Goal: Information Seeking & Learning: Check status

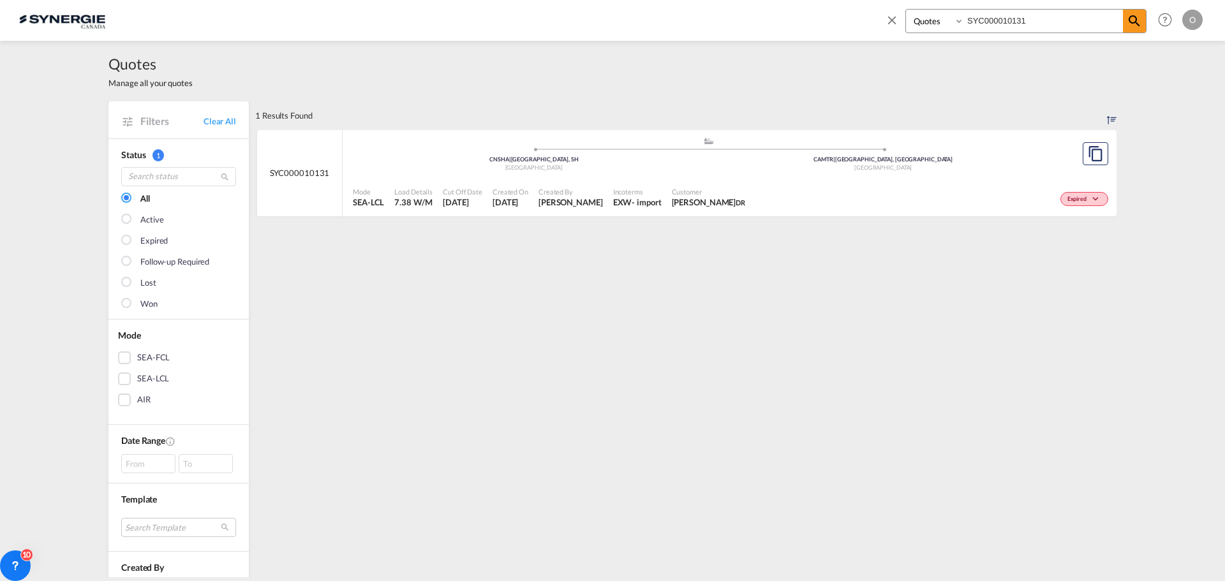
select select "Quotes"
drag, startPoint x: 1037, startPoint y: 16, endPoint x: 802, endPoint y: 29, distance: 235.1
click at [815, 31] on div "Bookings Quotes Enquiries SYC000010131 Help Resources Product Release O My Prof…" at bounding box center [612, 20] width 1186 height 40
paste input "4026"
type input "SYC000014026"
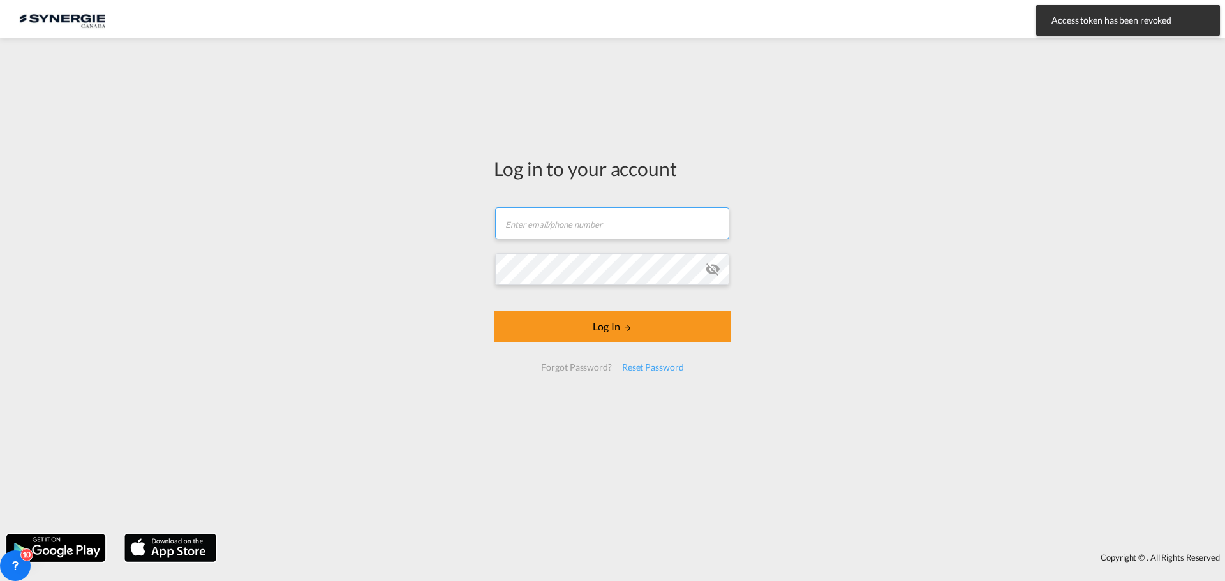
click at [613, 227] on input "text" at bounding box center [612, 223] width 234 height 32
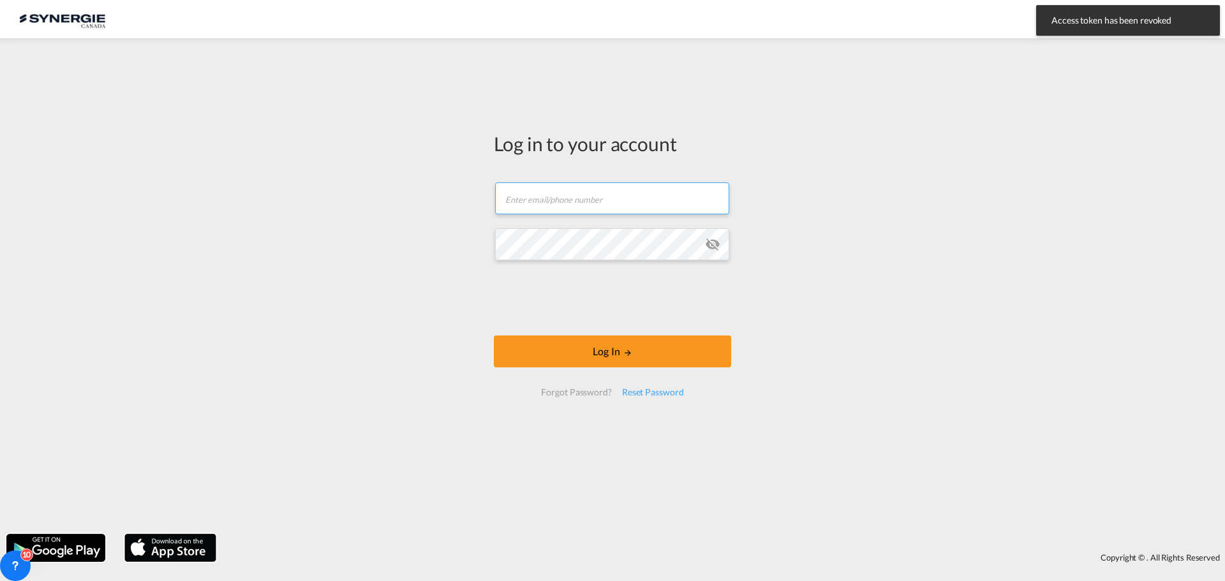
type input "ocean@gosynergie.com"
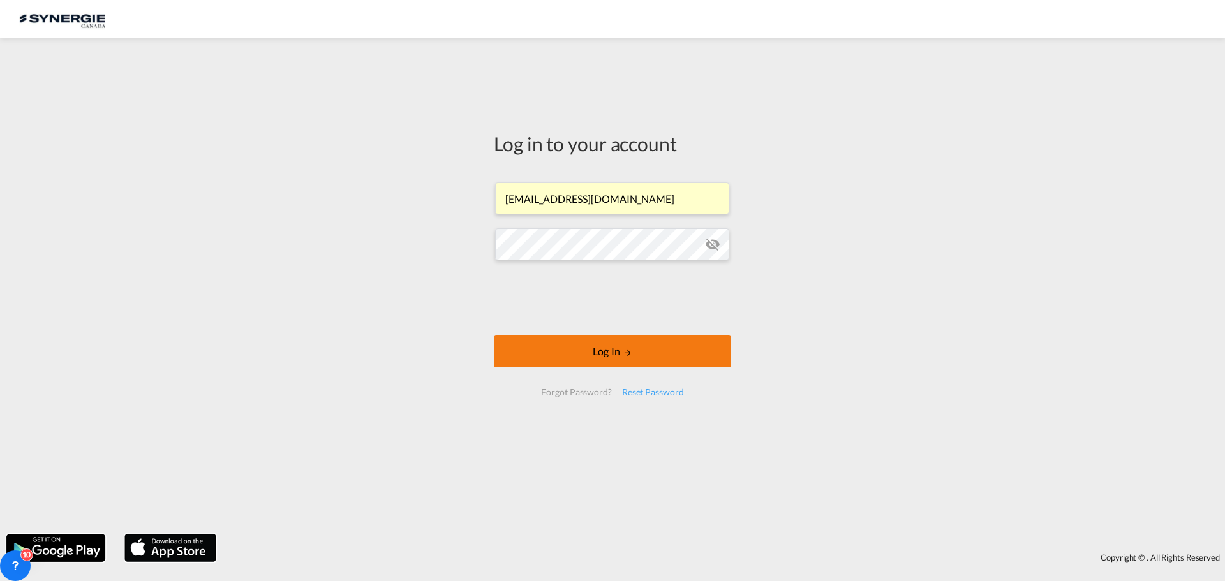
click at [613, 360] on button "Log In" at bounding box center [612, 352] width 237 height 32
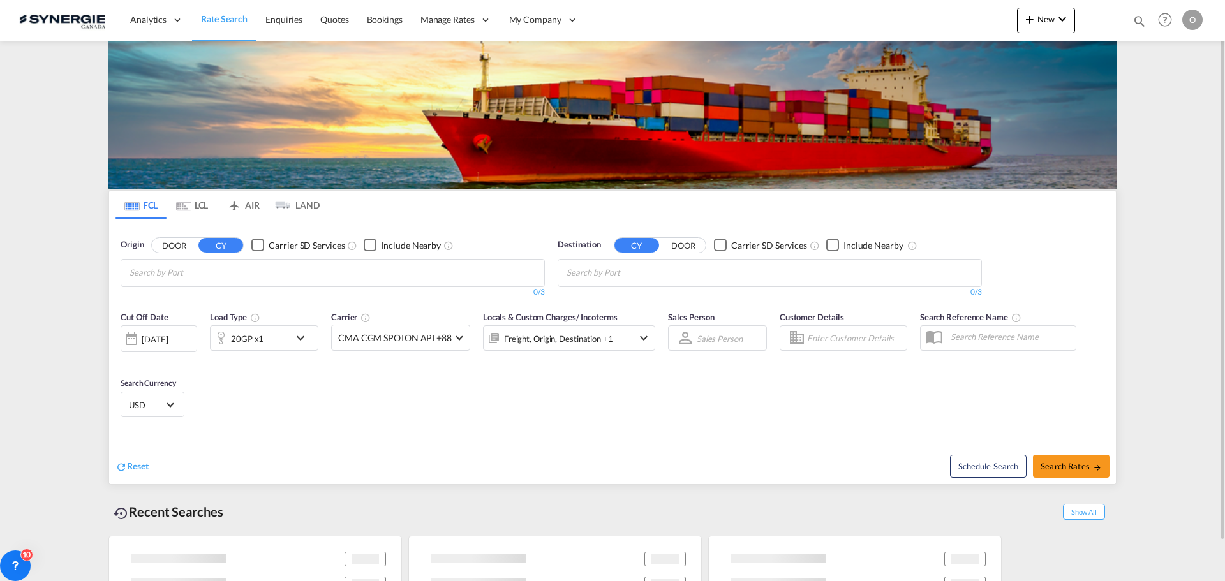
click at [1134, 23] on md-icon "icon-magnify" at bounding box center [1139, 21] width 14 height 14
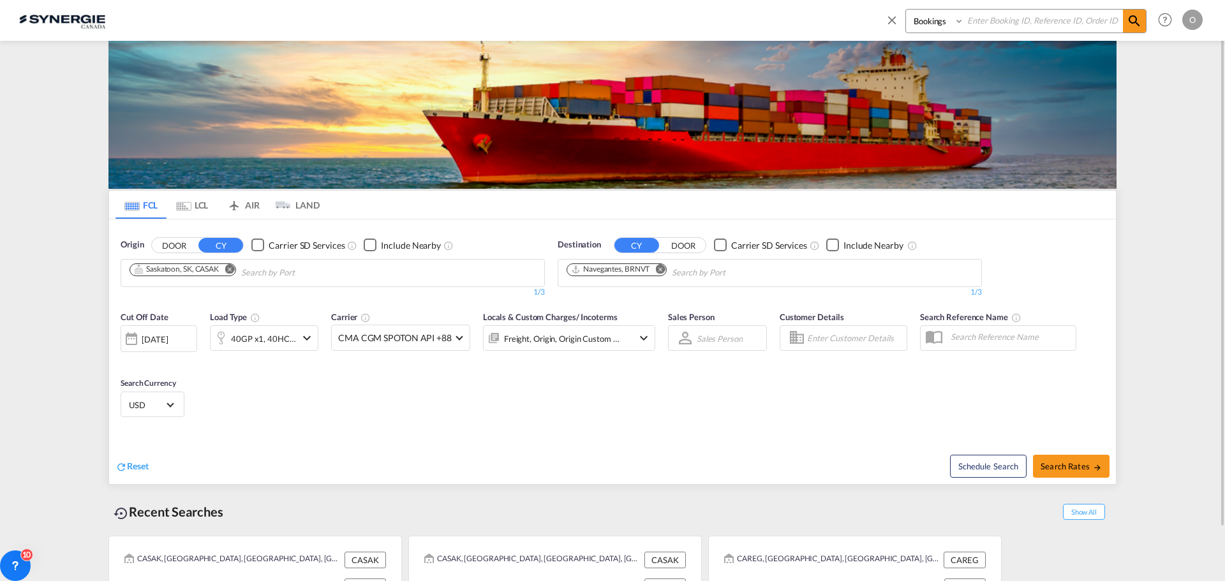
click at [938, 25] on select "Bookings Quotes Enquiries" at bounding box center [936, 21] width 61 height 23
select select "Quotes"
click at [906, 10] on select "Bookings Quotes Enquiries" at bounding box center [936, 21] width 61 height 23
click at [1017, 14] on input at bounding box center [1043, 21] width 159 height 22
paste input "SYC000014026"
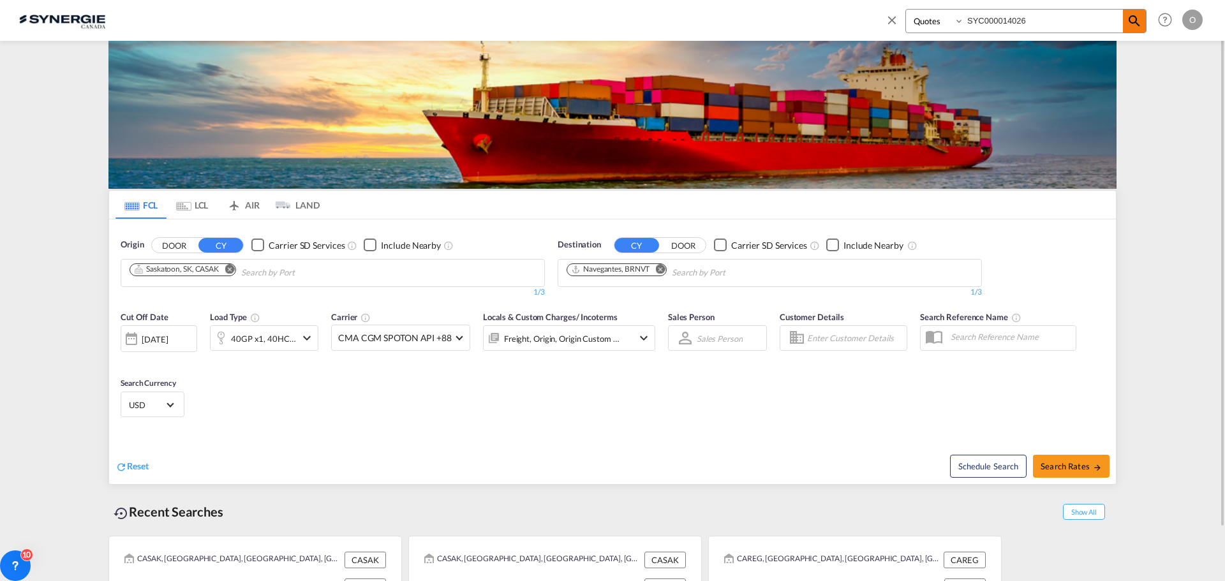
type input "SYC000014026"
click at [1135, 22] on md-icon "icon-magnify" at bounding box center [1133, 20] width 15 height 15
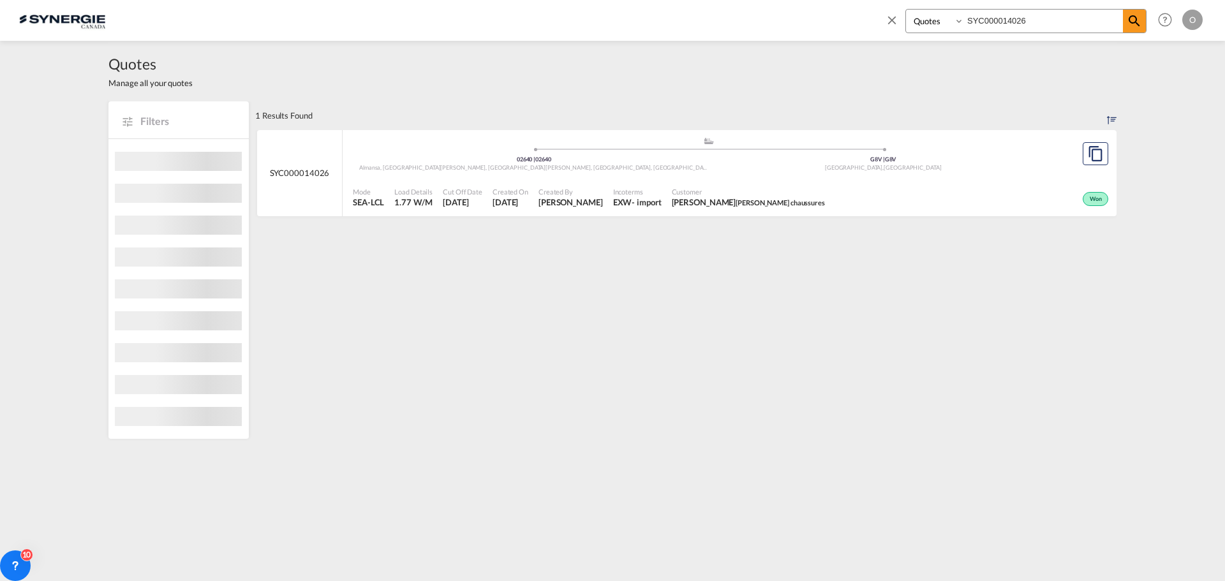
click at [778, 212] on div "Customer BERNARD CARON Caron chaussures" at bounding box center [748, 198] width 163 height 32
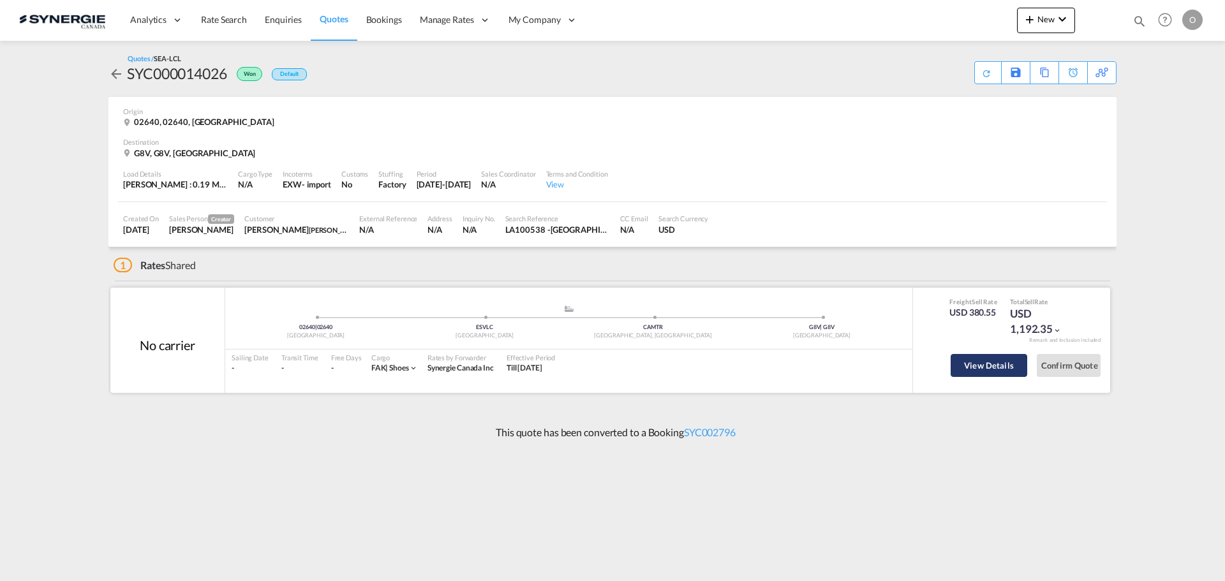
click at [976, 371] on button "View Details" at bounding box center [988, 365] width 77 height 23
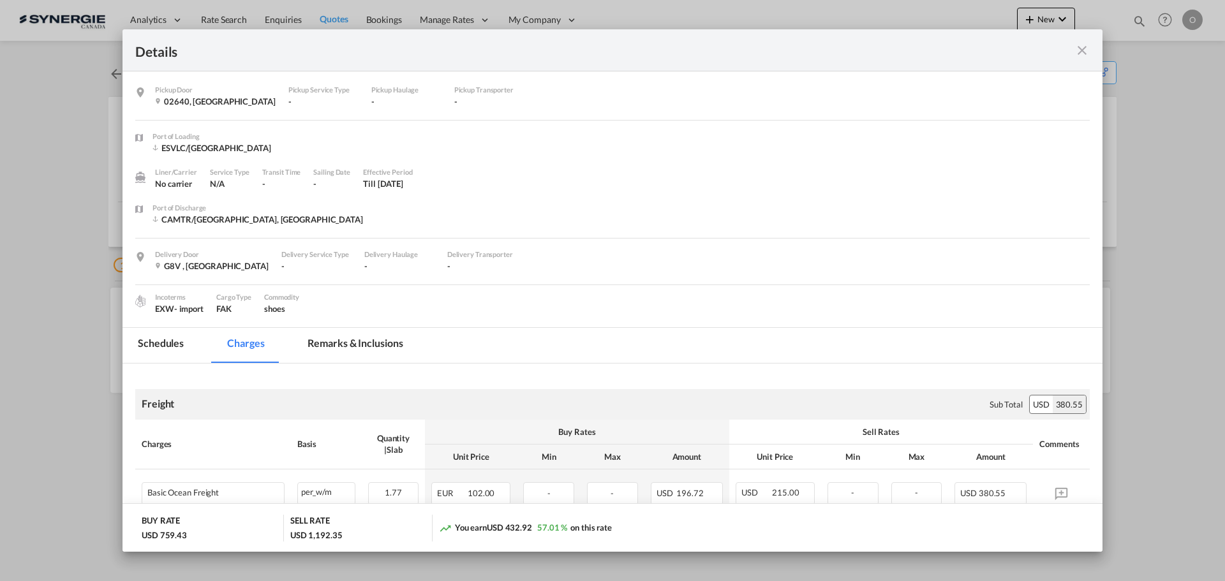
click at [1080, 49] on md-icon "icon-close fg-AAA8AD m-0 cursor" at bounding box center [1081, 50] width 15 height 15
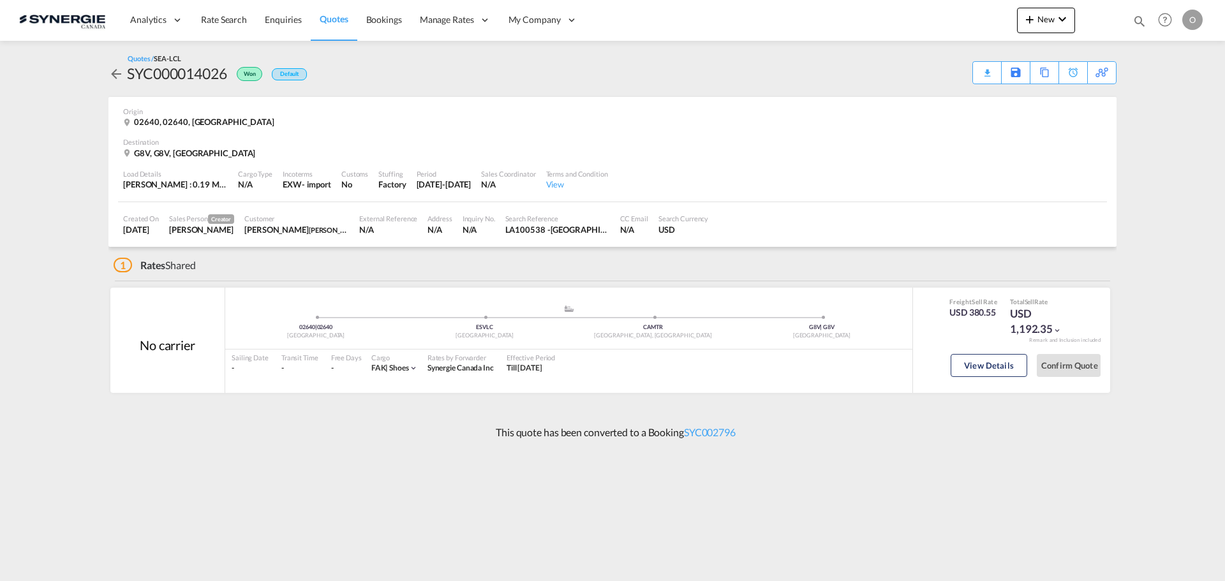
click at [110, 77] on md-icon "icon-arrow-left" at bounding box center [115, 73] width 15 height 15
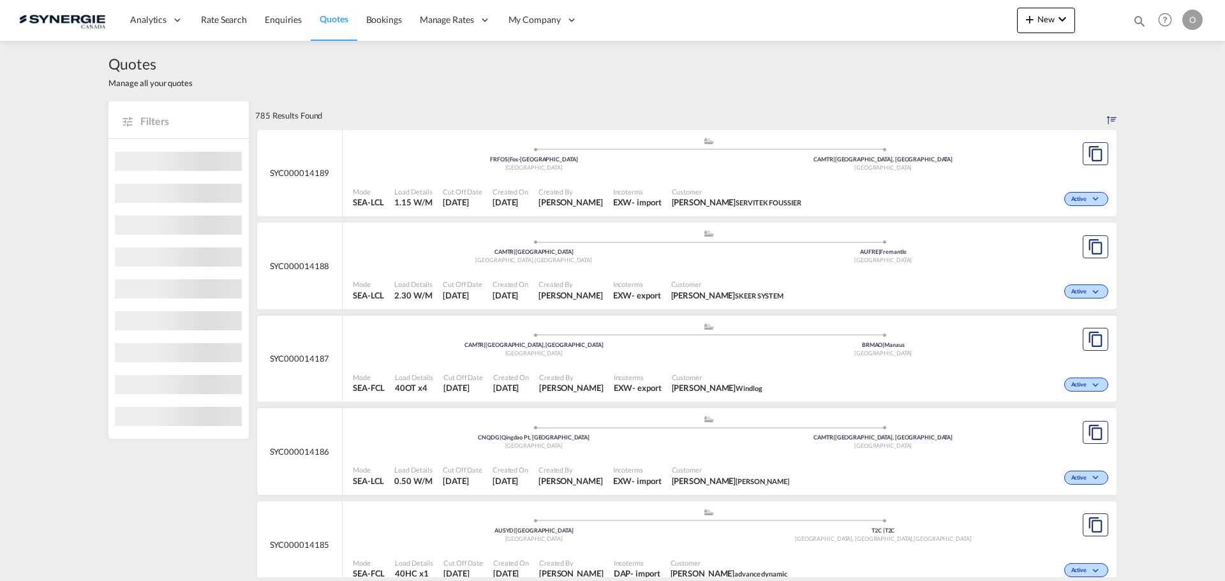
click at [1139, 21] on md-icon "icon-magnify" at bounding box center [1139, 21] width 14 height 14
click at [941, 20] on select "Bookings Quotes Enquiries" at bounding box center [936, 21] width 61 height 23
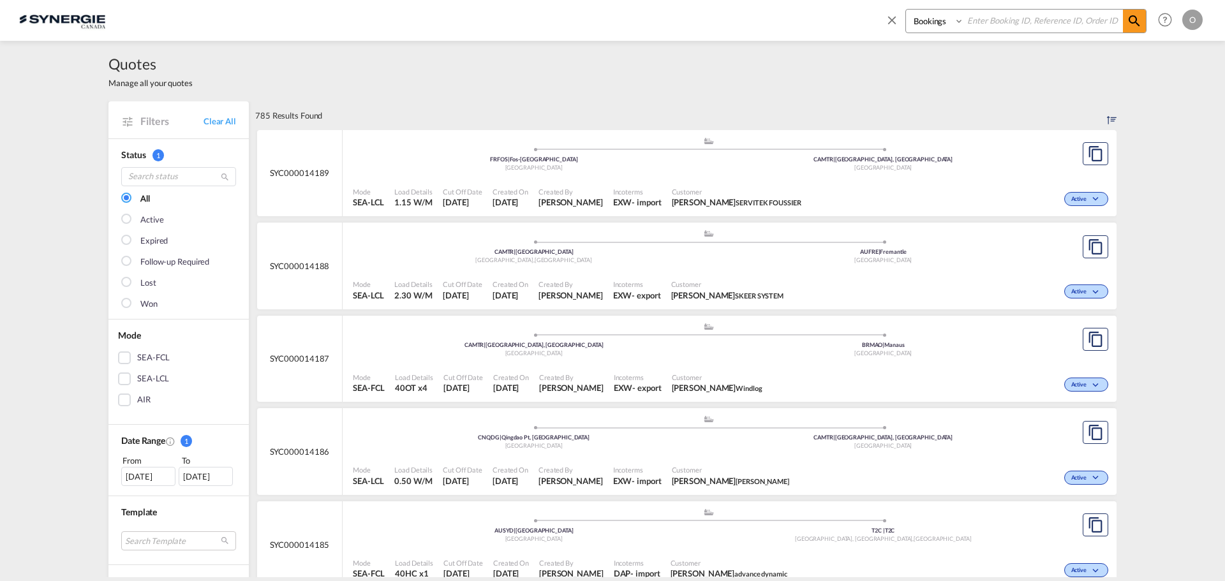
click at [969, 41] on div "Quotes Manage all your quotes" at bounding box center [612, 71] width 1008 height 61
click at [933, 24] on select "Bookings Quotes Enquiries" at bounding box center [936, 21] width 61 height 23
select select "Quotes"
click at [906, 10] on select "Bookings Quotes Enquiries" at bounding box center [936, 21] width 61 height 23
click at [990, 19] on input at bounding box center [1043, 21] width 159 height 22
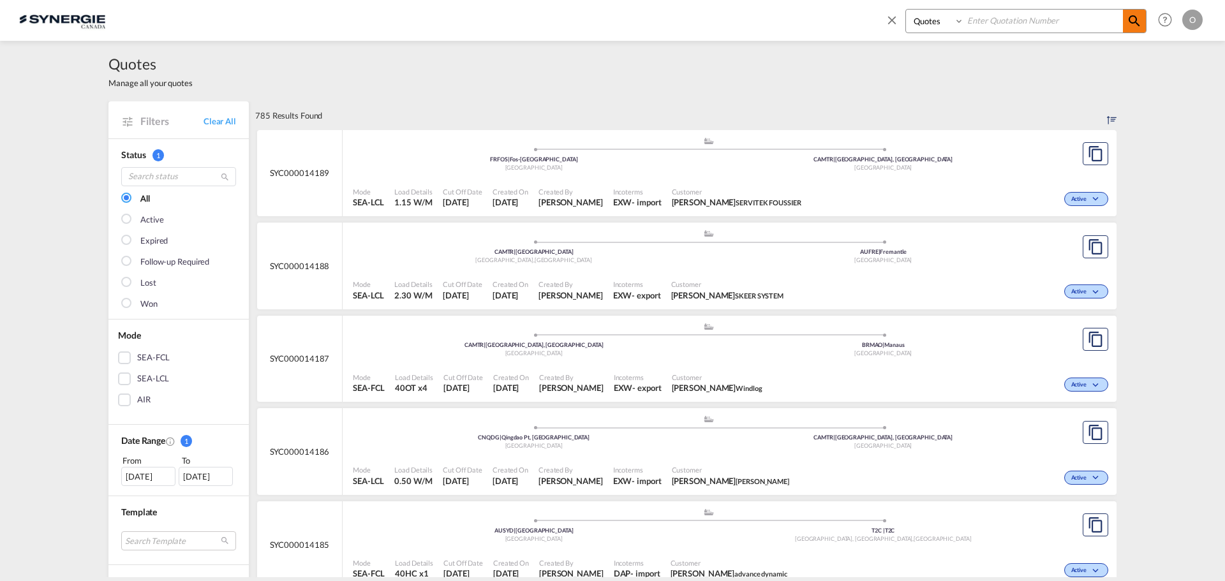
paste input "SYC000013723"
type input "SYC000013723"
click at [1139, 22] on md-icon "icon-magnify" at bounding box center [1133, 20] width 15 height 15
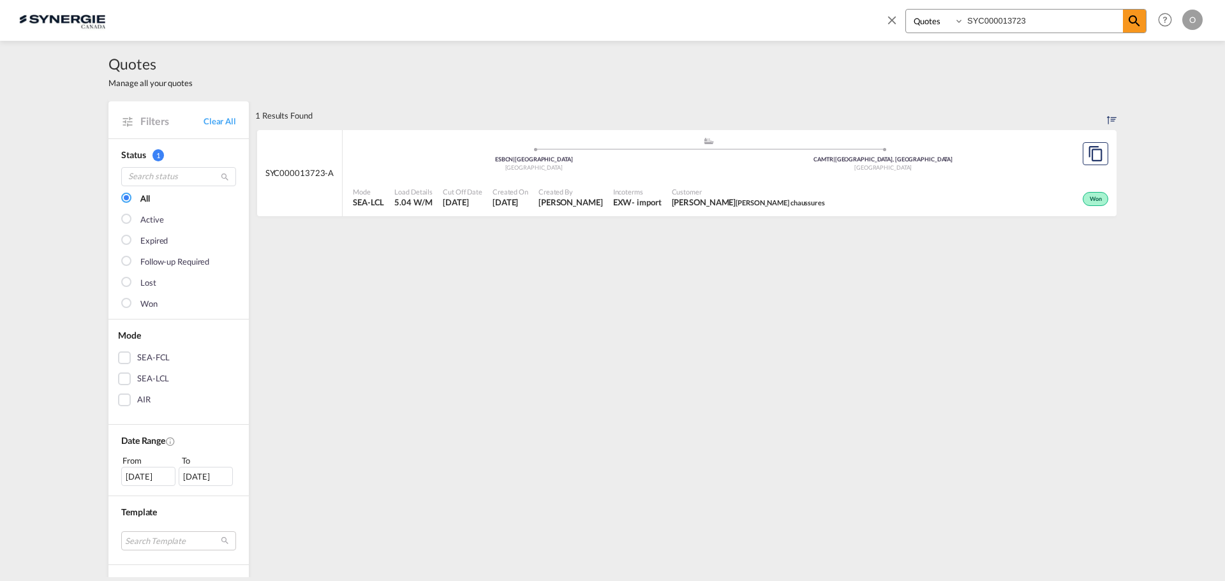
click at [816, 200] on span "[PERSON_NAME] chaussures" at bounding box center [779, 202] width 89 height 8
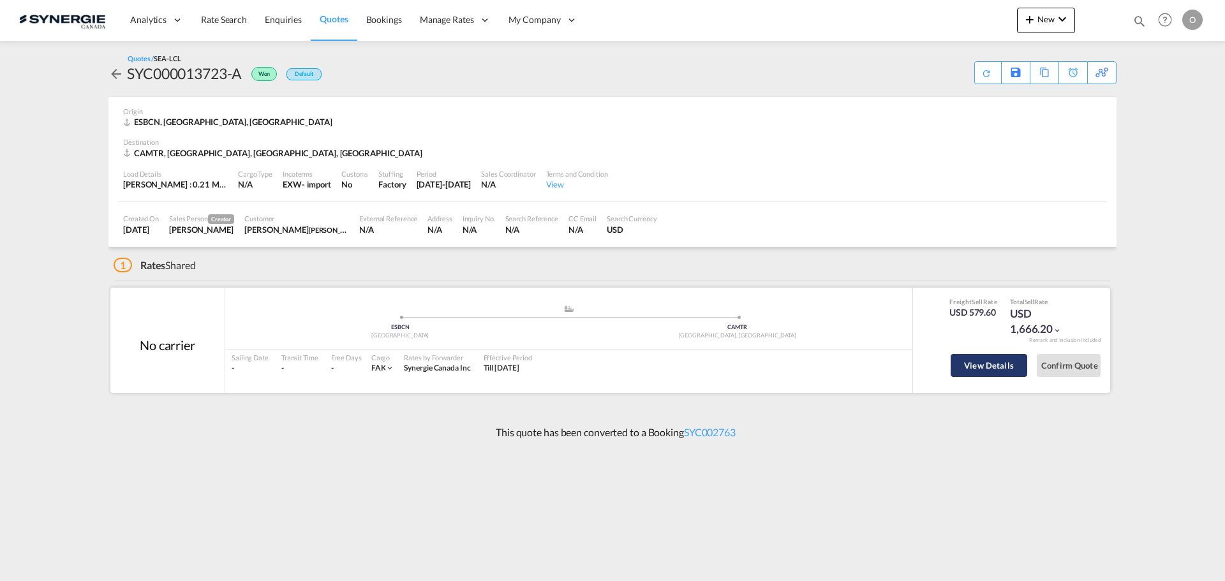
click at [979, 369] on button "View Details" at bounding box center [988, 365] width 77 height 23
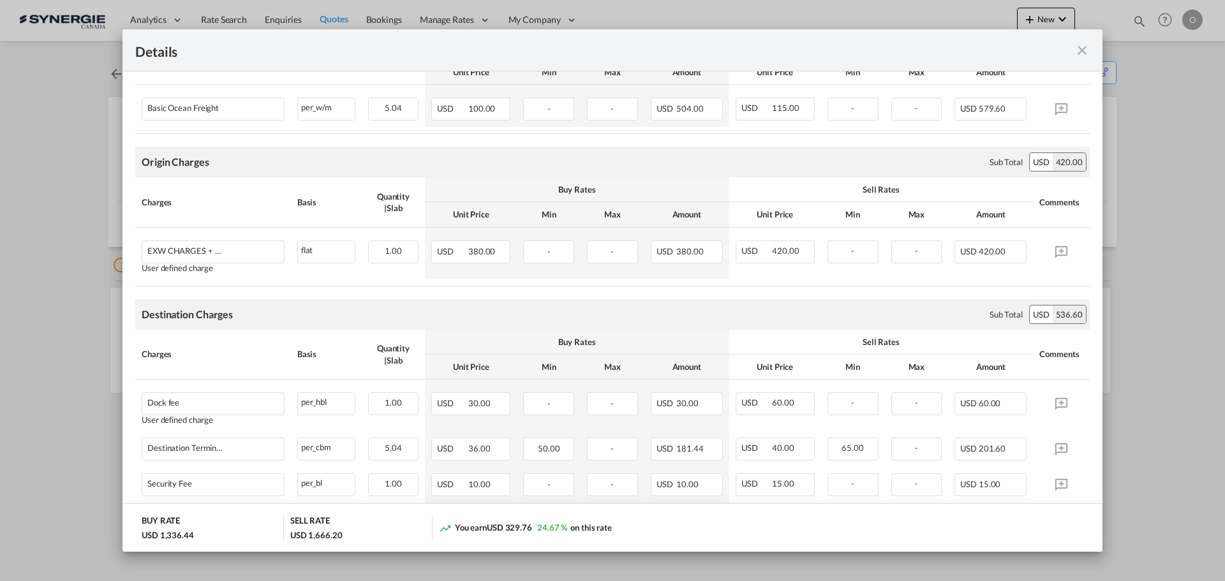
scroll to position [297, 0]
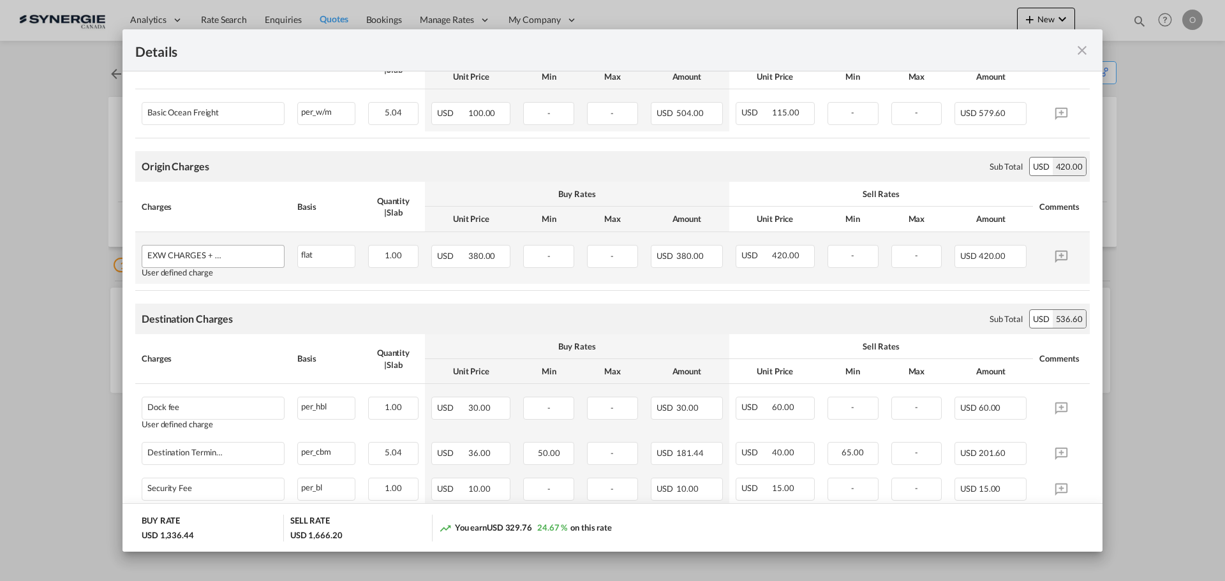
click at [235, 258] on div "Port of Loading ..." at bounding box center [251, 256] width 55 height 10
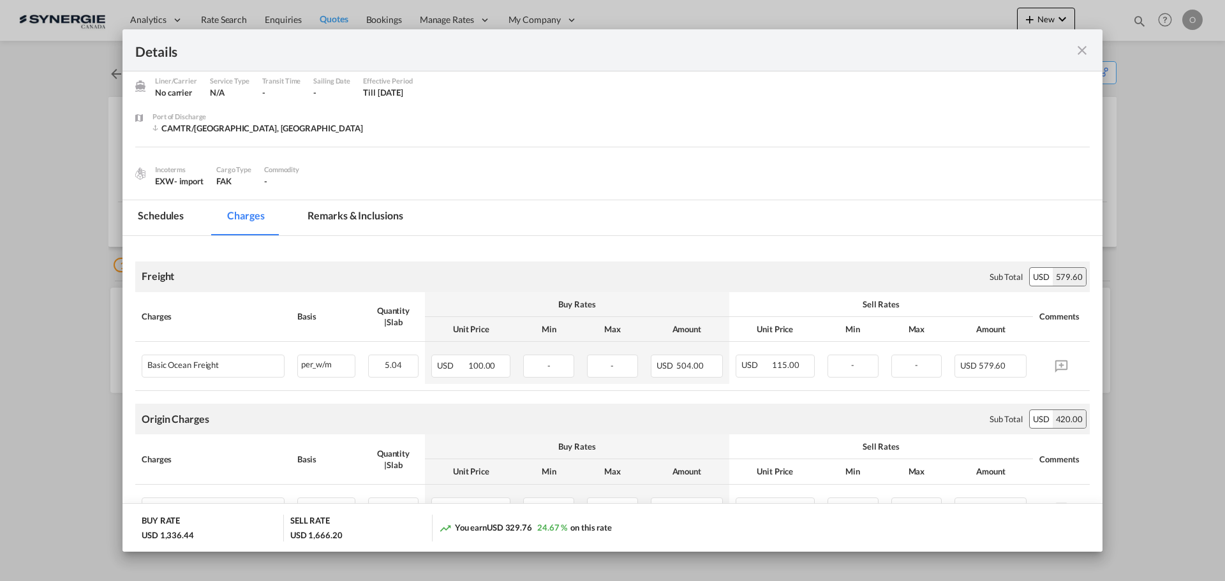
scroll to position [42, 0]
click at [342, 215] on md-tab-item "Remarks & Inclusions" at bounding box center [355, 220] width 126 height 35
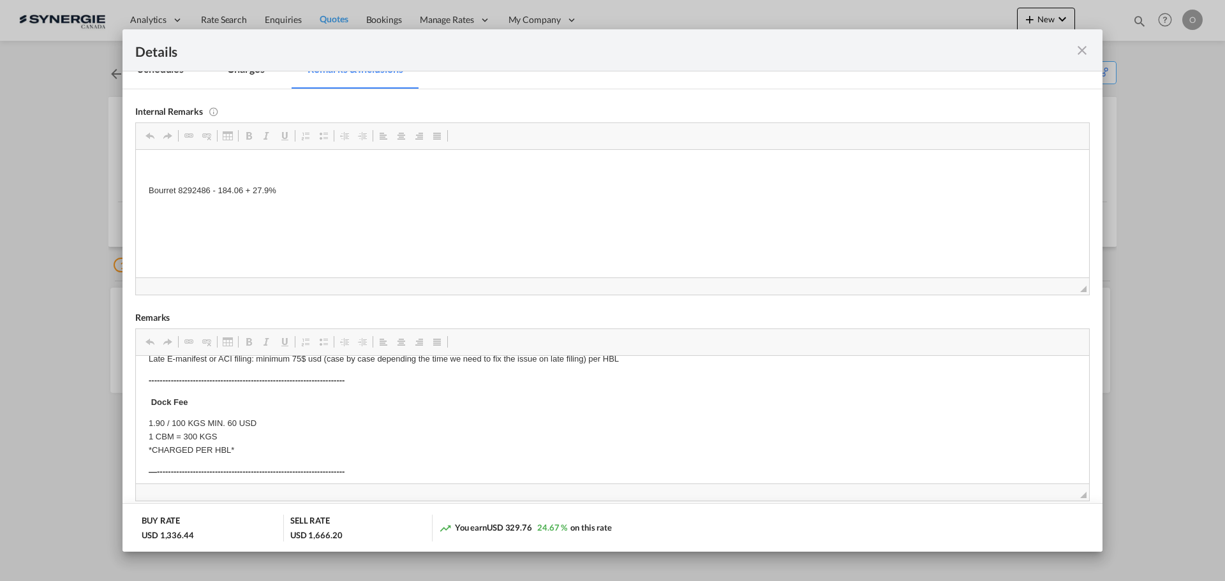
scroll to position [191, 0]
click at [1081, 56] on md-icon "icon-close fg-AAA8AD m-0 cursor" at bounding box center [1081, 50] width 15 height 15
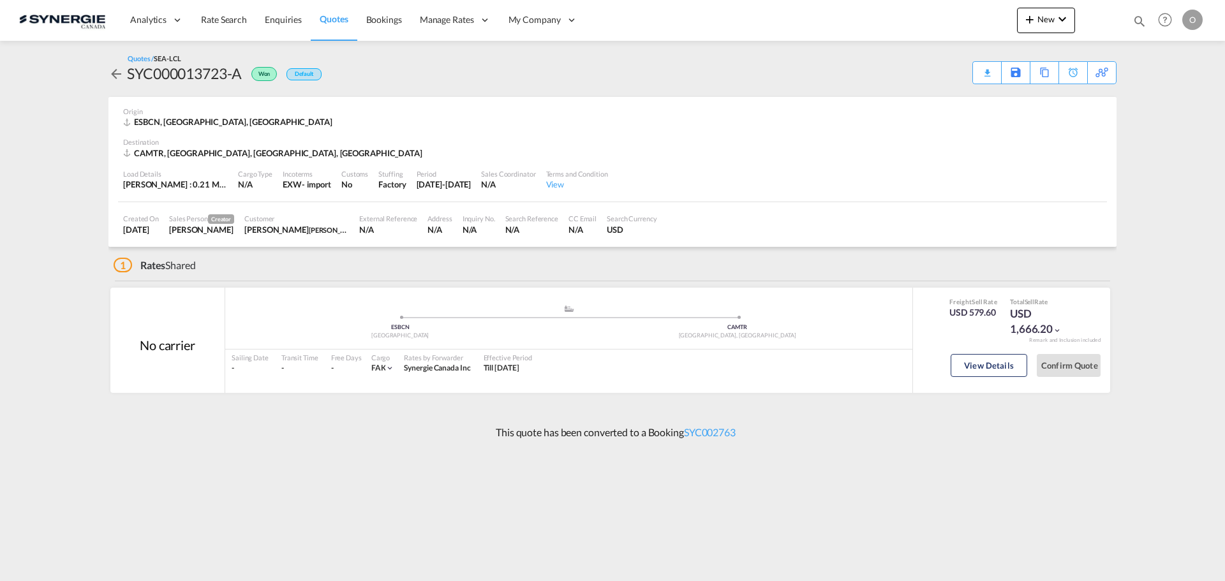
scroll to position [0, 0]
drag, startPoint x: 128, startPoint y: 73, endPoint x: 243, endPoint y: 73, distance: 115.5
click at [242, 73] on div "SYC000013723-A" at bounding box center [184, 73] width 115 height 20
copy div "SYC000013723-A"
